Goal: Task Accomplishment & Management: Use online tool/utility

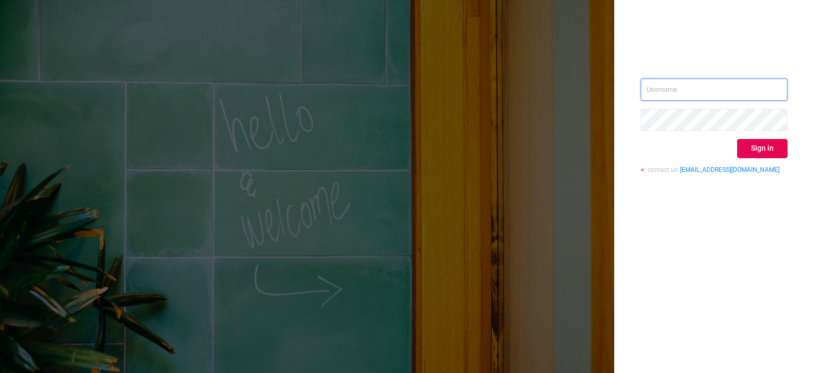
click at [672, 91] on input "text" at bounding box center [714, 89] width 147 height 22
paste input "tosh@buzzoola.com"
type input "tosh@buzzoola.com"
click at [754, 148] on button "Sign in" at bounding box center [762, 148] width 50 height 19
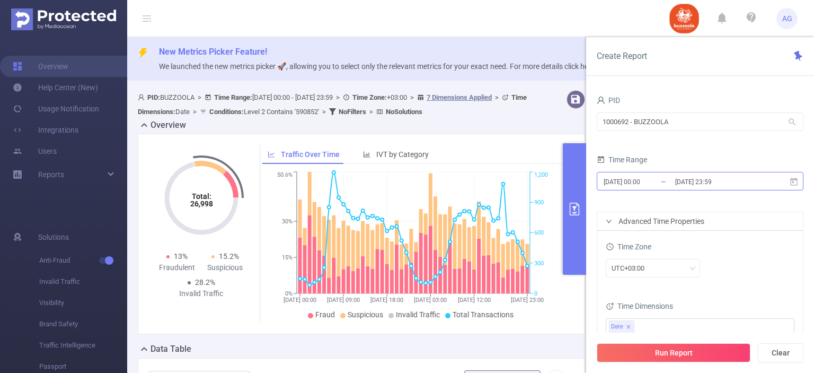
click at [640, 182] on input "[DATE] 00:00" at bounding box center [646, 181] width 86 height 14
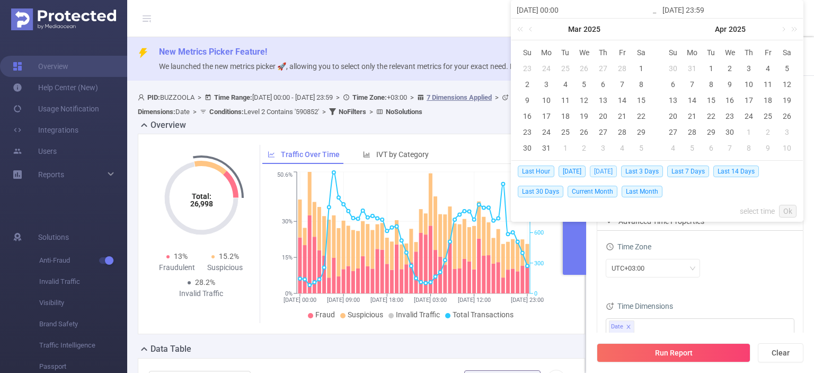
click at [611, 167] on span "[DATE]" at bounding box center [603, 171] width 27 height 12
type input "[DATE] 00:00"
type input "[DATE] 23:59"
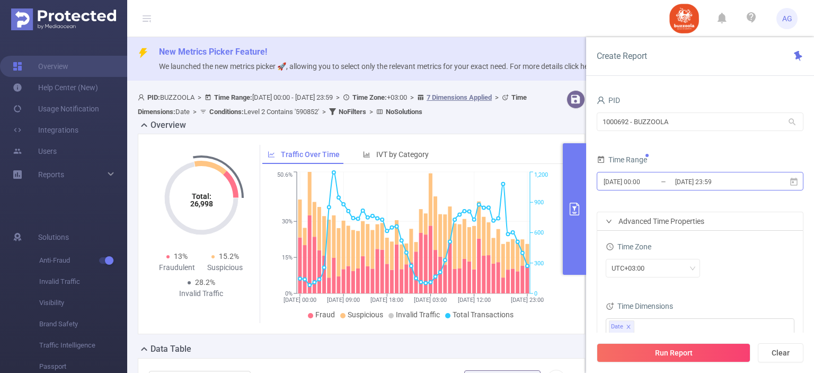
click at [654, 175] on input "[DATE] 00:00" at bounding box center [646, 181] width 86 height 14
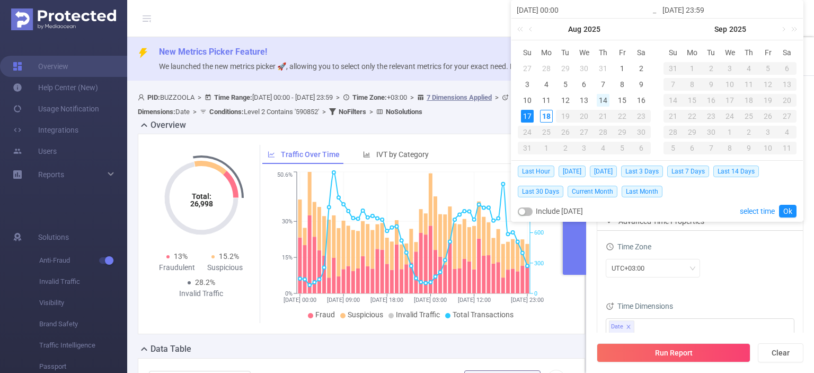
click at [601, 102] on div "14" at bounding box center [603, 100] width 13 height 13
click at [536, 114] on td "17" at bounding box center [527, 116] width 19 height 16
type input "[DATE] 00:00"
click at [791, 211] on link "Ok" at bounding box center [787, 211] width 17 height 13
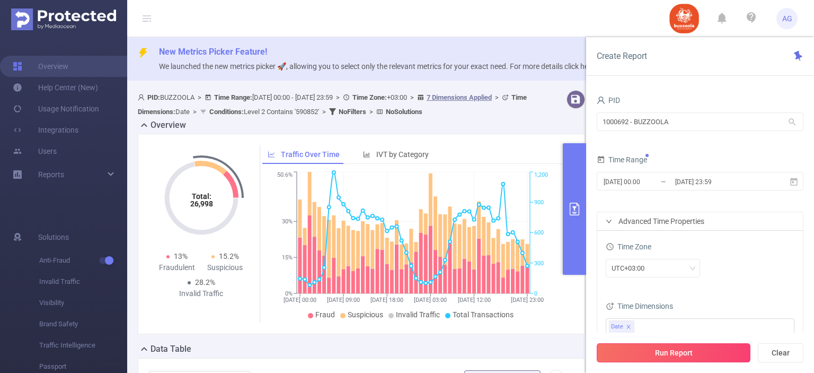
click at [698, 356] on button "Run Report" at bounding box center [674, 352] width 154 height 19
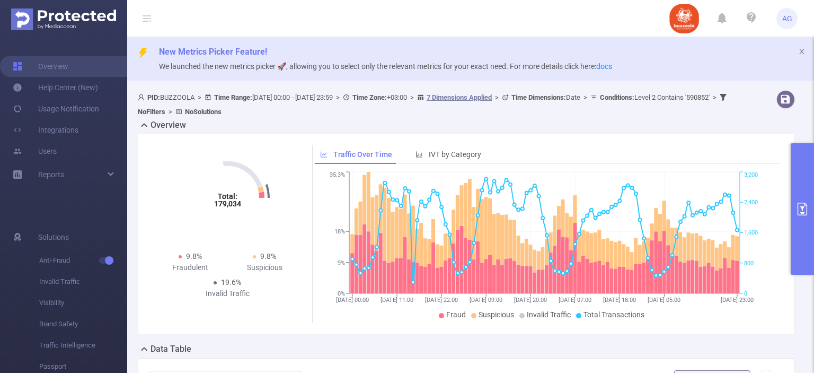
click at [799, 202] on icon "primary" at bounding box center [803, 208] width 10 height 13
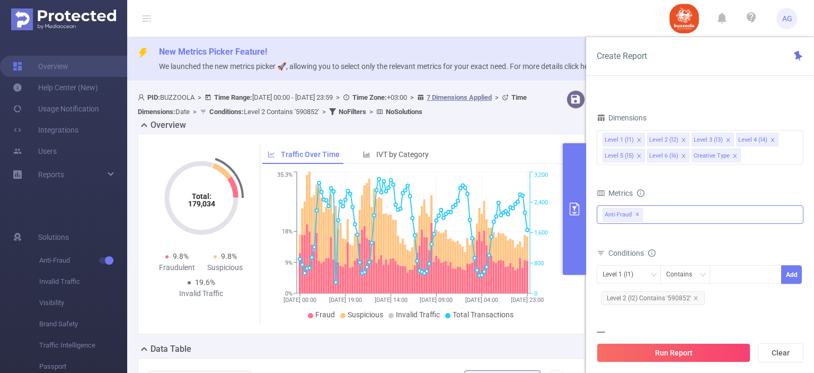
click at [638, 214] on span "Anti-Fraud ✕" at bounding box center [623, 215] width 40 height 14
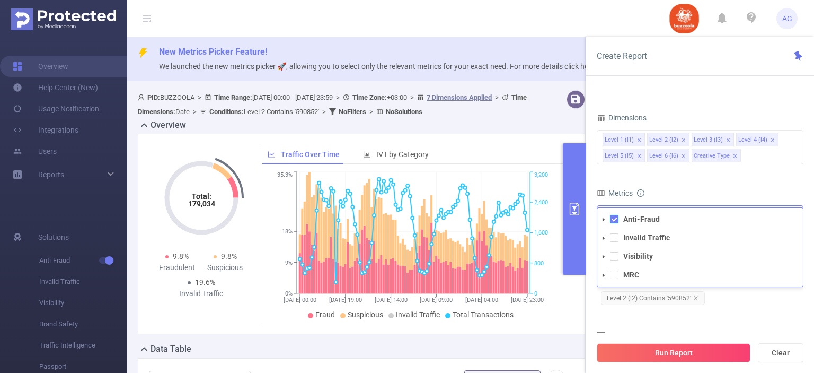
click at [615, 220] on span at bounding box center [614, 219] width 8 height 8
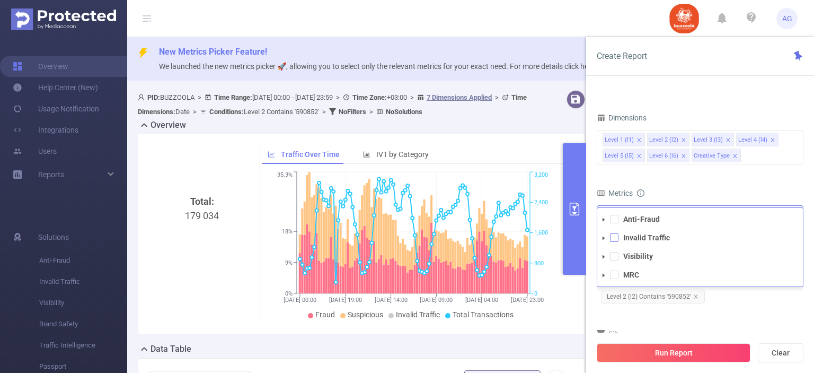
click at [614, 234] on span at bounding box center [614, 237] width 8 height 8
click at [615, 252] on span at bounding box center [614, 256] width 8 height 8
click at [685, 318] on form "Dimensions Level 1 (l1) Level 2 (l2) Level 3 (l3) Level 4 (l4) Level 5 (l5) Lev…" at bounding box center [700, 245] width 207 height 270
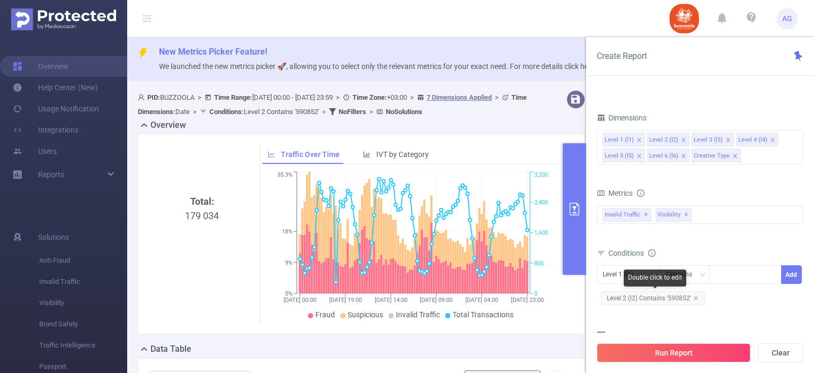
click at [650, 296] on span "Level 2 (l2) Contains '590852'" at bounding box center [653, 298] width 104 height 14
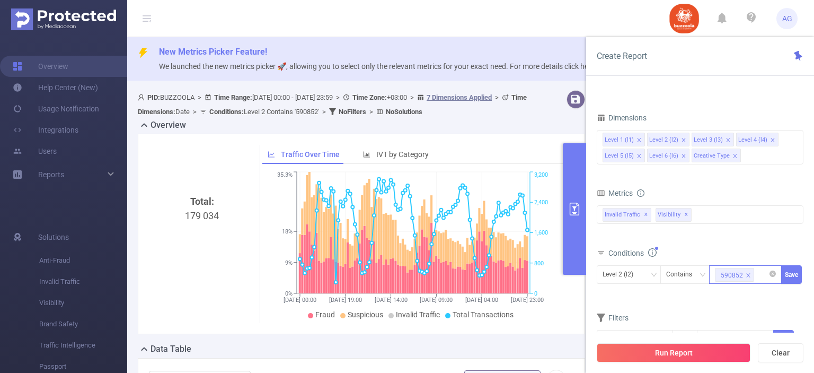
click at [748, 274] on icon "icon: close" at bounding box center [749, 275] width 4 height 4
click at [747, 275] on div "590852" at bounding box center [745, 273] width 61 height 17
paste input "583324"
type input "583324"
click at [747, 294] on li "583324" at bounding box center [745, 294] width 73 height 17
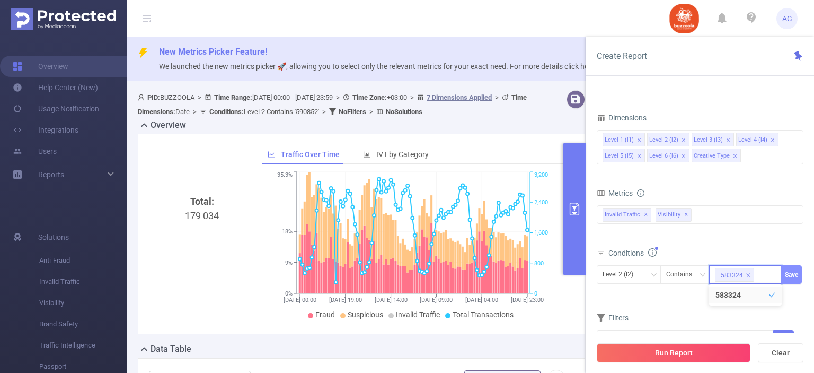
click at [788, 271] on button "Save" at bounding box center [791, 274] width 21 height 19
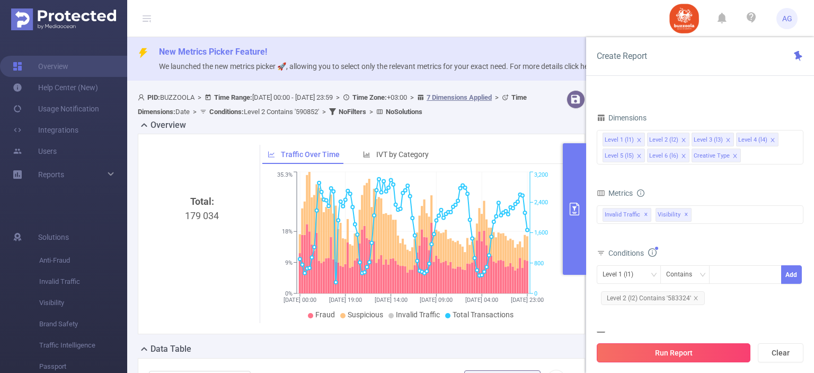
click at [688, 355] on button "Run Report" at bounding box center [674, 352] width 154 height 19
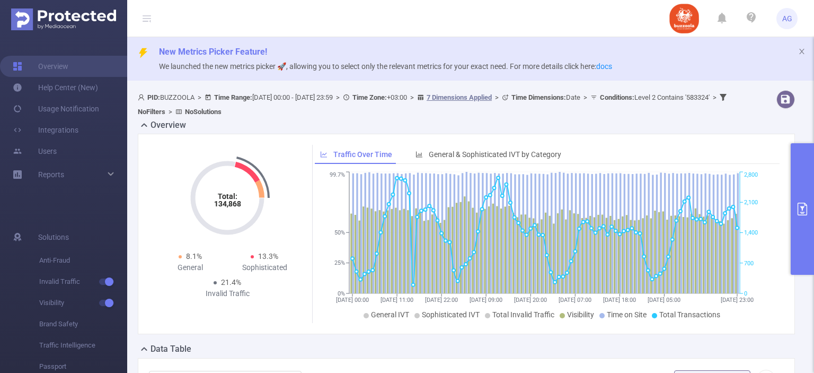
scroll to position [53, 0]
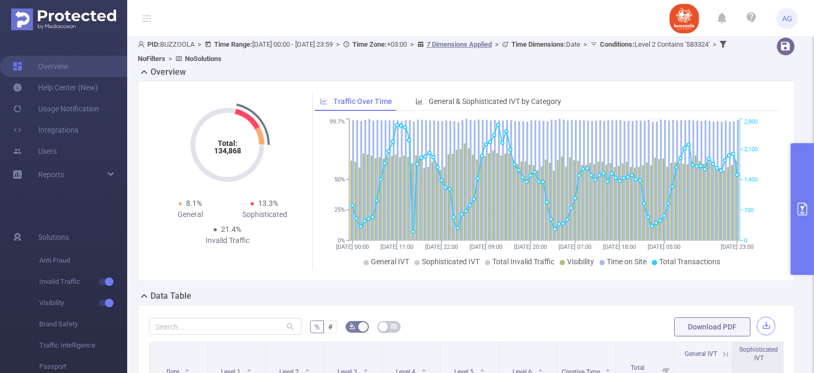
click at [757, 324] on button "button" at bounding box center [766, 325] width 19 height 19
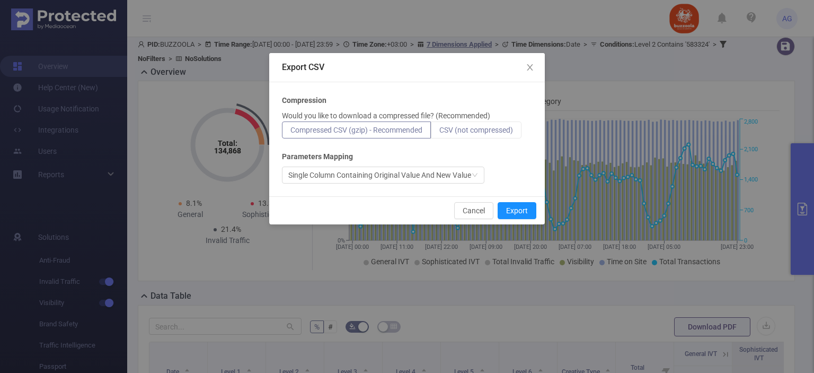
click at [496, 127] on span "CSV (not compressed)" at bounding box center [476, 130] width 74 height 8
click at [439, 132] on input "CSV (not compressed)" at bounding box center [439, 132] width 0 height 0
click at [515, 207] on button "Export" at bounding box center [517, 210] width 39 height 17
